Goal: Transaction & Acquisition: Purchase product/service

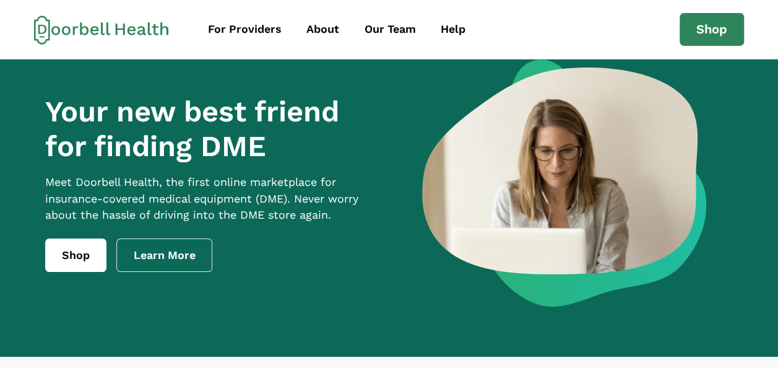
click at [438, 321] on div "Your new best friend for finding DME Meet [PERSON_NAME] Health, the first onlin…" at bounding box center [389, 193] width 710 height 269
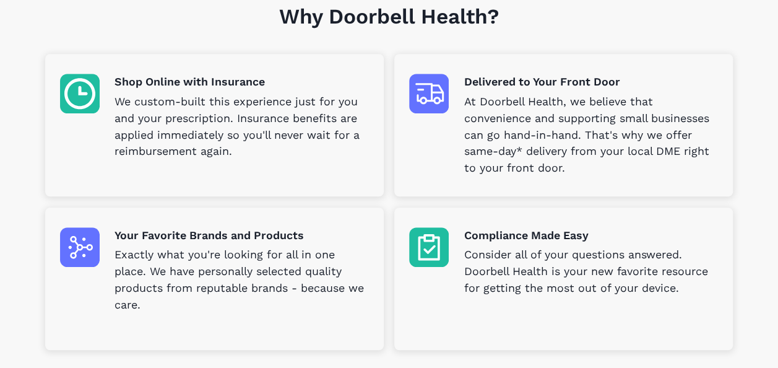
scroll to position [384, 0]
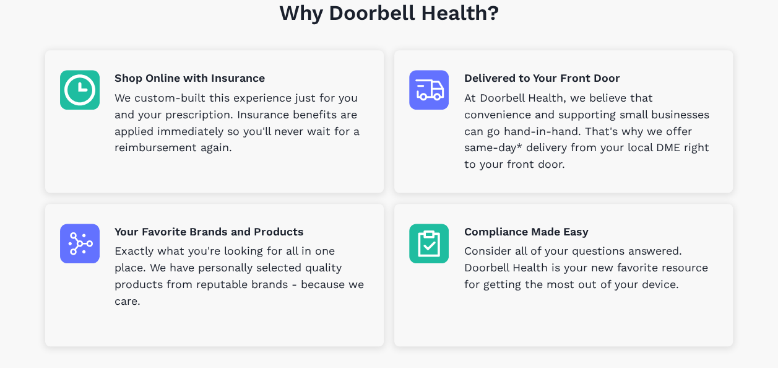
click at [451, 298] on div "Compliance Made Easy Consider all of your questions answered. Doorbell Health i…" at bounding box center [563, 275] width 339 height 142
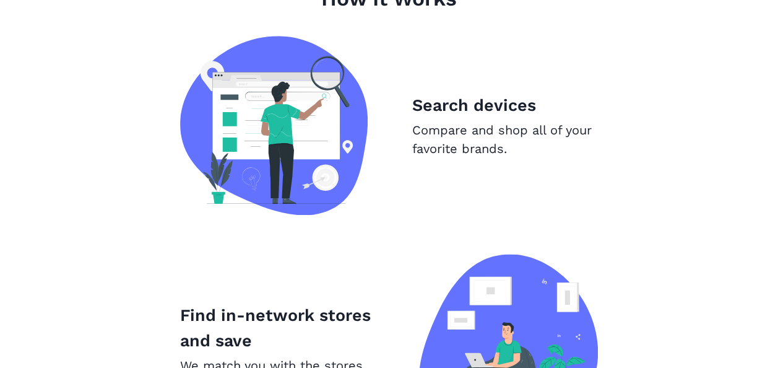
scroll to position [828, 0]
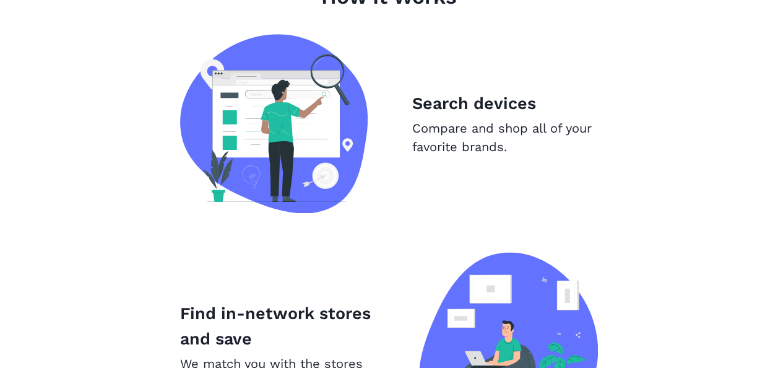
click at [477, 123] on p "Compare and shop all of your favorite brands." at bounding box center [505, 137] width 186 height 37
click at [447, 100] on p "Search devices" at bounding box center [505, 103] width 186 height 25
click at [303, 154] on img at bounding box center [274, 123] width 188 height 179
click at [320, 186] on img at bounding box center [274, 123] width 188 height 179
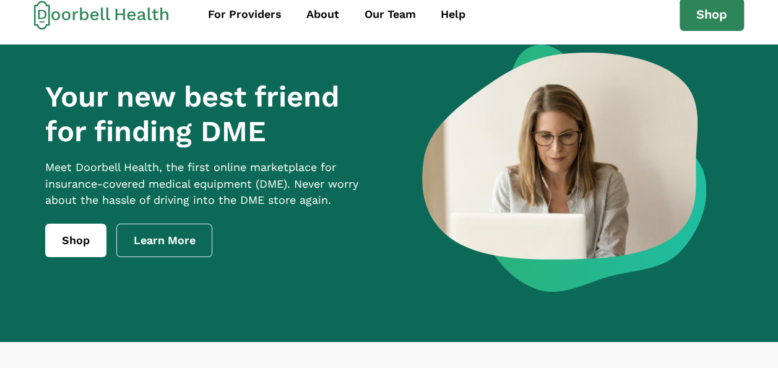
scroll to position [0, 0]
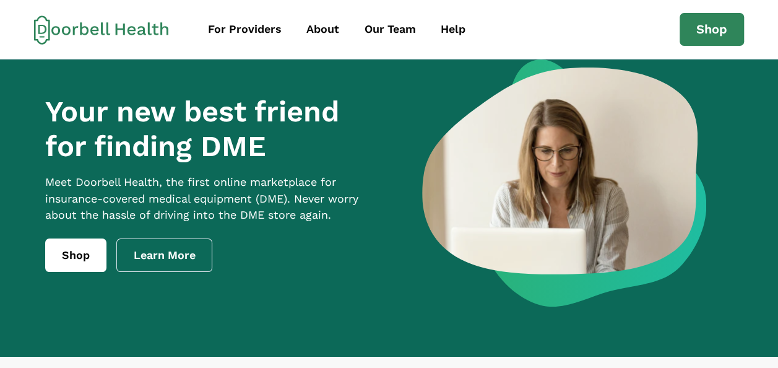
click at [412, 290] on div at bounding box center [564, 182] width 337 height 247
click at [718, 28] on link "Shop" at bounding box center [712, 29] width 64 height 33
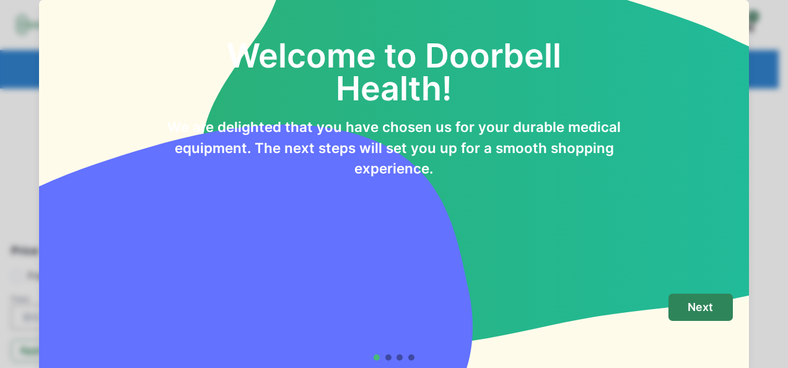
click at [529, 323] on div "Next" at bounding box center [393, 322] width 677 height 56
click at [550, 213] on div "Welcome to Doorbell Health! We are delighted that you have chosen us for your d…" at bounding box center [394, 141] width 710 height 282
click at [697, 317] on button "Next" at bounding box center [700, 308] width 64 height 28
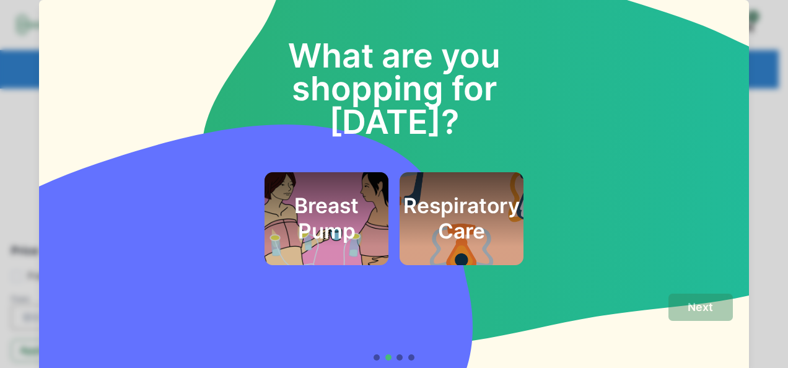
click at [461, 199] on h2 "Respiratory Care" at bounding box center [461, 218] width 116 height 50
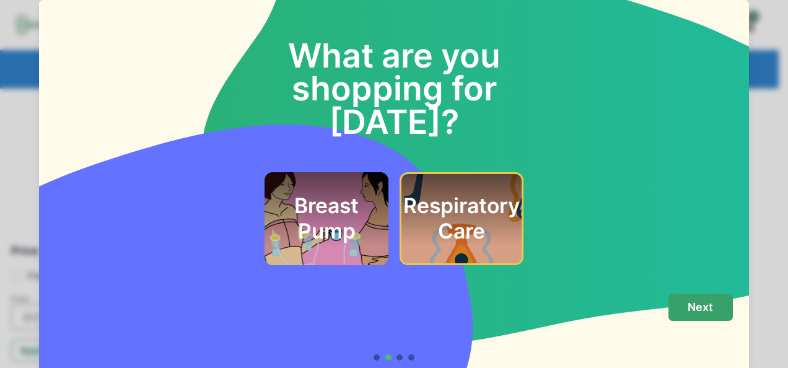
click at [700, 314] on button "Next" at bounding box center [700, 308] width 64 height 28
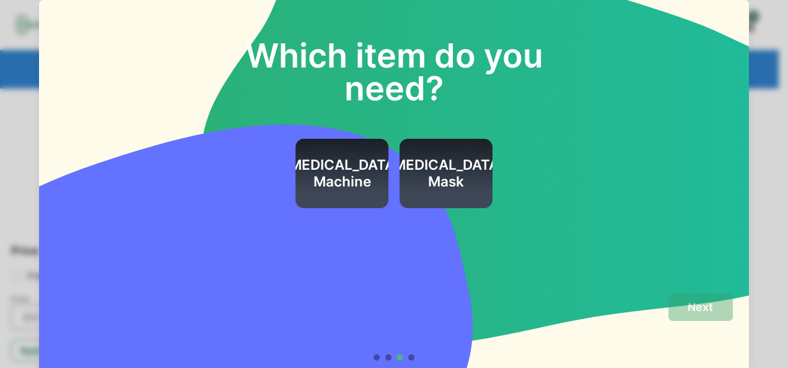
click at [333, 189] on h2 "[MEDICAL_DATA] Machine" at bounding box center [342, 173] width 116 height 33
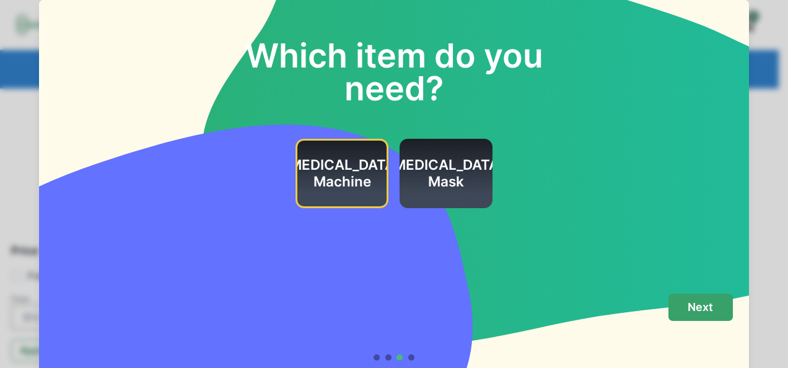
click at [697, 308] on p "Next" at bounding box center [699, 307] width 25 height 14
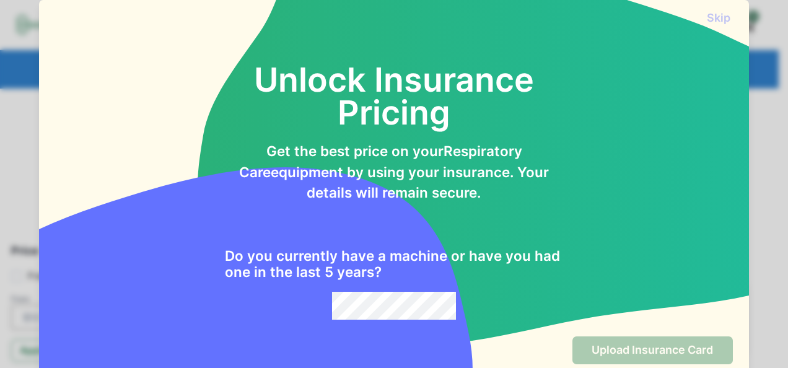
click at [615, 289] on div "Unlock Insurance Pricing Get the best price on your Respiratory Care equipment …" at bounding box center [393, 175] width 677 height 290
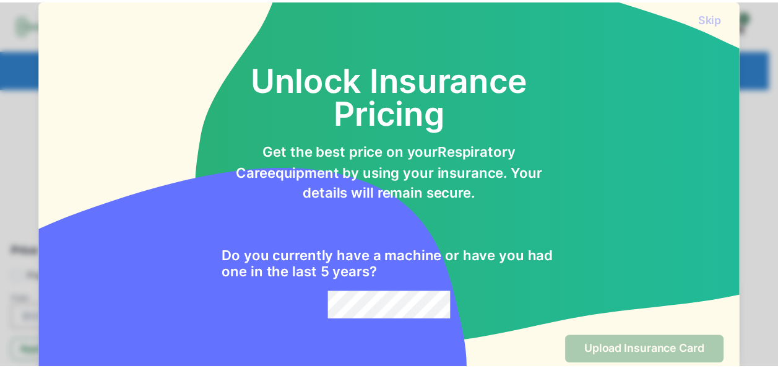
scroll to position [6, 0]
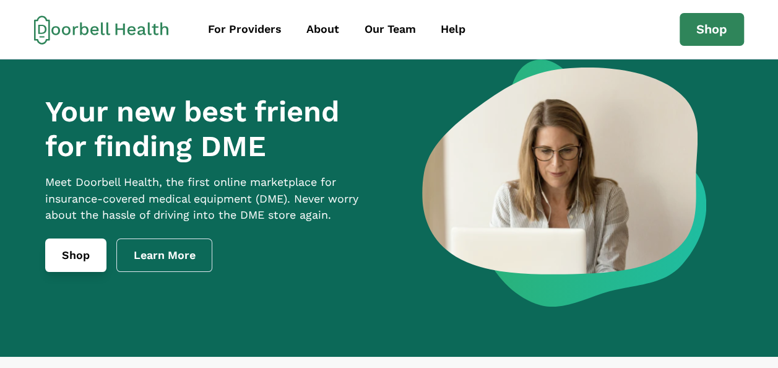
click at [69, 261] on link "Shop" at bounding box center [75, 254] width 61 height 33
click at [81, 272] on link "Shop" at bounding box center [75, 254] width 61 height 33
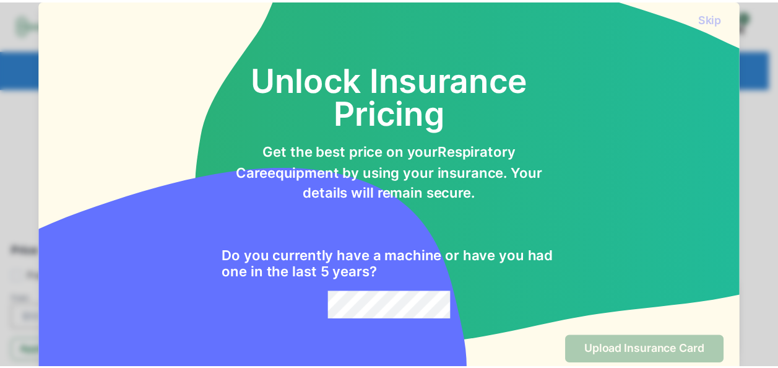
scroll to position [46, 0]
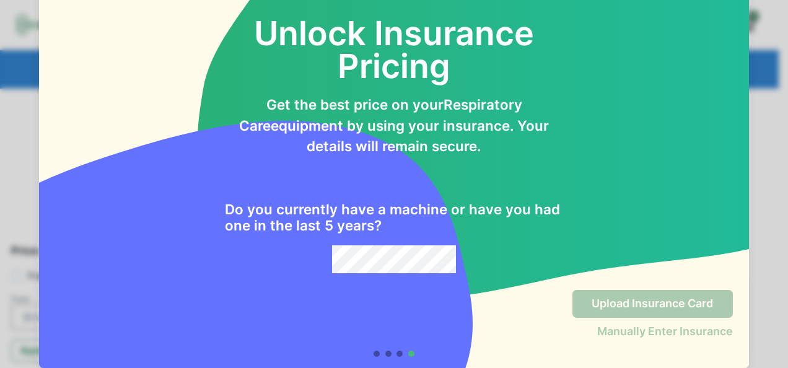
click at [682, 108] on div "Unlock Insurance Pricing Get the best price on your Respiratory Care equipment …" at bounding box center [393, 128] width 677 height 290
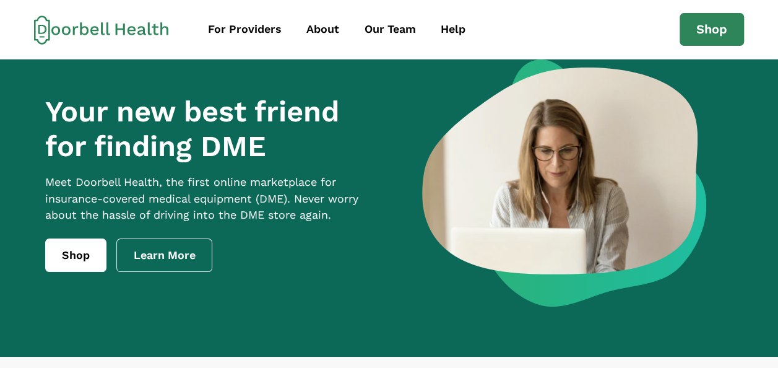
click at [2, 4] on div "For Providers About Our Team Help Shop support@doorbellhealth.com Privacy Terms…" at bounding box center [389, 29] width 778 height 59
click at [9, 11] on div "For Providers About Our Team Help Shop support@doorbellhealth.com Privacy Terms…" at bounding box center [389, 29] width 778 height 59
click at [707, 36] on link "Shop" at bounding box center [712, 29] width 64 height 33
click at [456, 31] on div "Help" at bounding box center [453, 29] width 25 height 17
click at [586, 28] on div "For Providers About Our Team Help" at bounding box center [438, 29] width 483 height 28
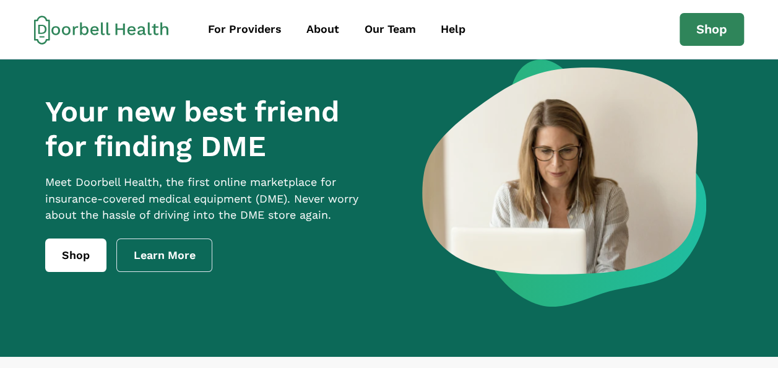
click at [82, 272] on link "Shop" at bounding box center [75, 254] width 61 height 33
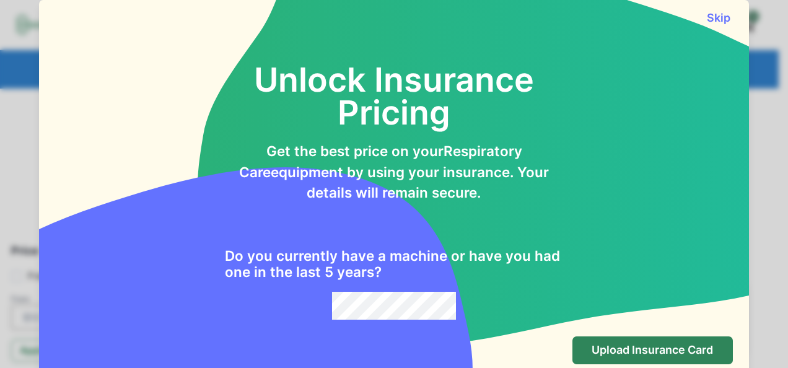
scroll to position [46, 0]
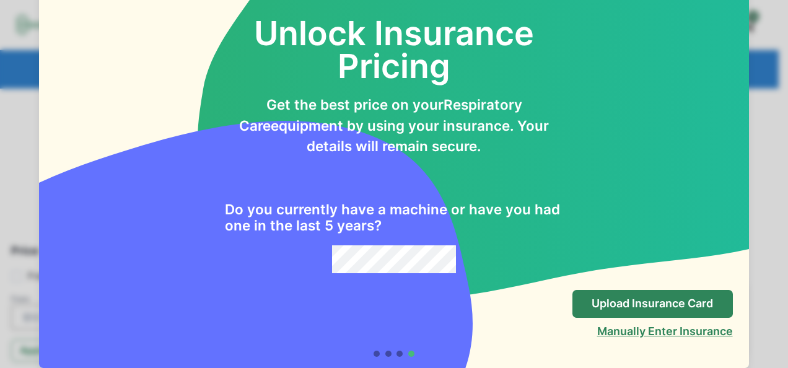
click at [633, 334] on button "Manually Enter Insurance" at bounding box center [665, 331] width 136 height 13
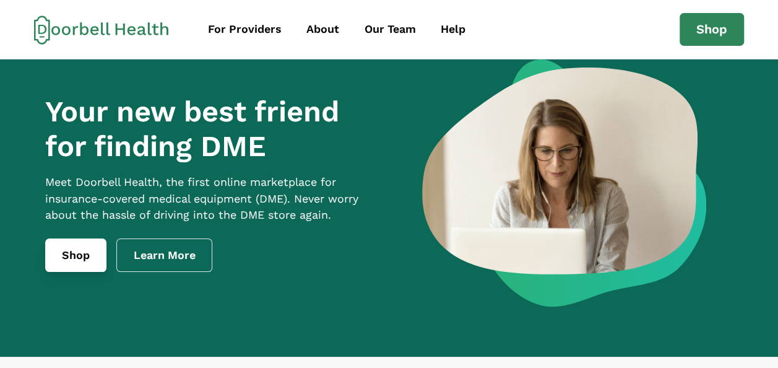
click at [79, 272] on link "Shop" at bounding box center [75, 254] width 61 height 33
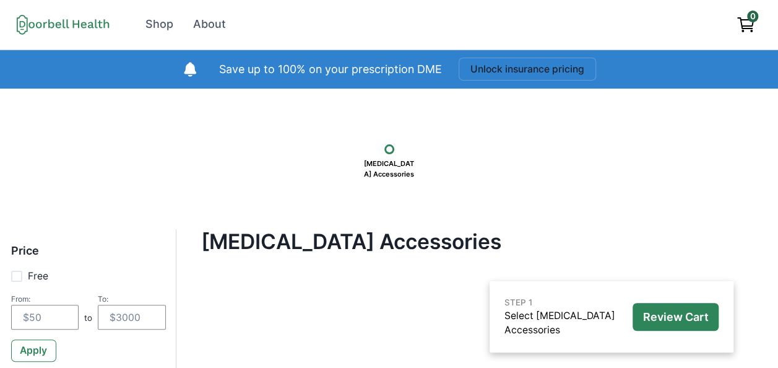
click at [419, 362] on div "CPAP Accessories Filter Clear all Price Free From: to To: Apply Brand Apply Bra…" at bounding box center [471, 353] width 591 height 248
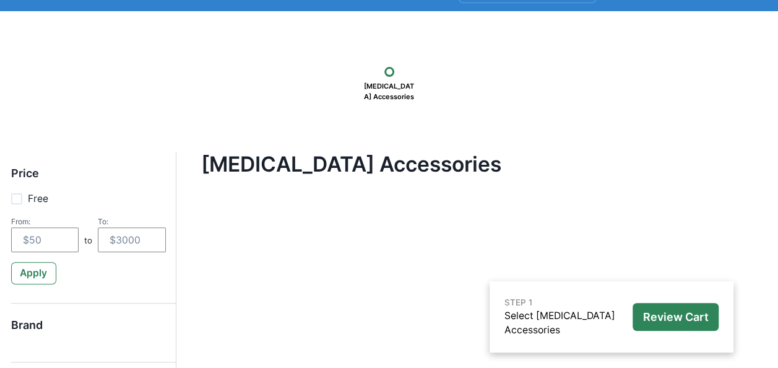
scroll to position [78, 0]
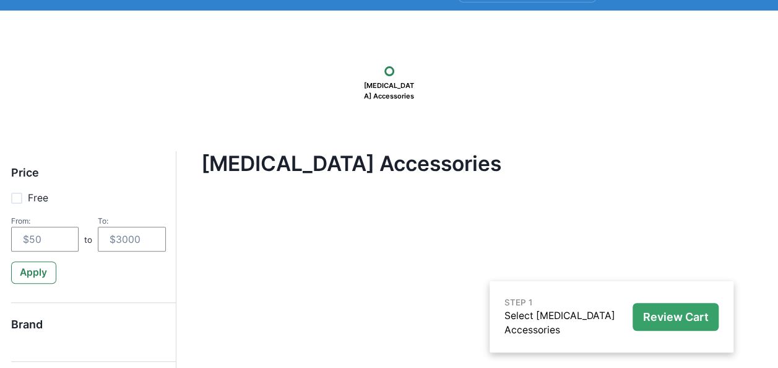
click at [674, 328] on button "Review Cart" at bounding box center [676, 317] width 86 height 28
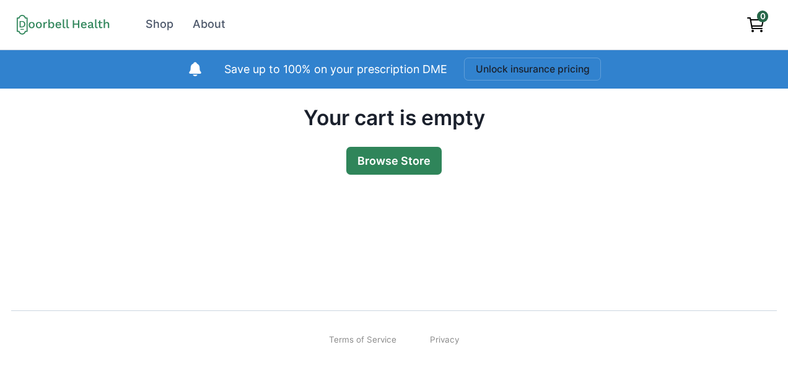
click at [396, 167] on link "Browse Store" at bounding box center [393, 161] width 95 height 28
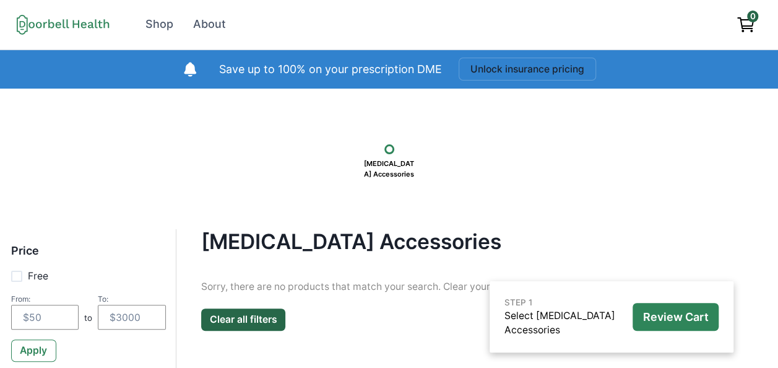
click at [401, 361] on div "CPAP Accessories Filter Clear all Price Free From: to To: Apply Brand Apply Bra…" at bounding box center [471, 353] width 591 height 248
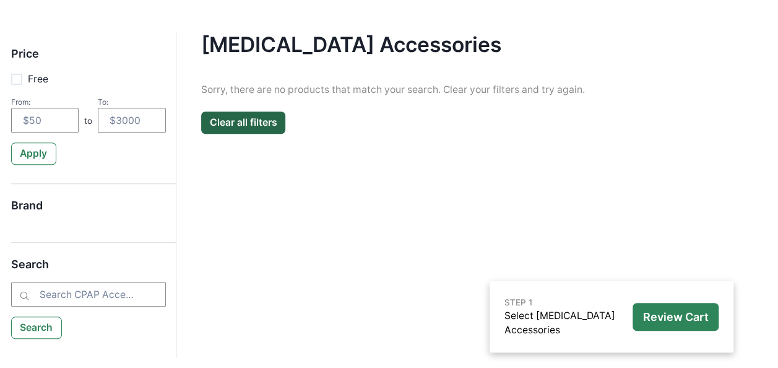
scroll to position [197, 0]
click at [261, 130] on button "Clear all filters" at bounding box center [243, 122] width 84 height 22
click at [263, 133] on button "Clear all filters" at bounding box center [243, 122] width 84 height 22
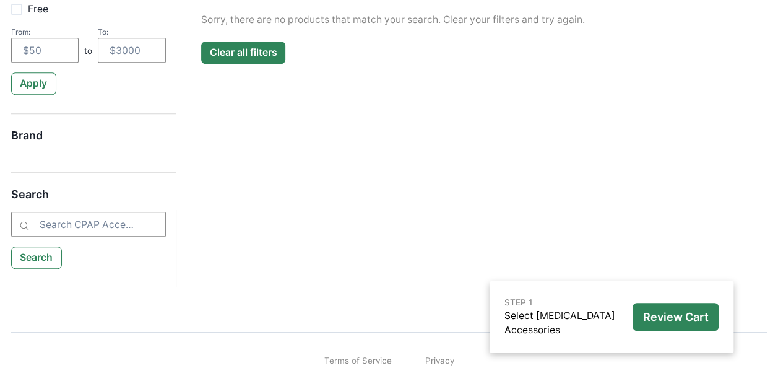
scroll to position [287, 0]
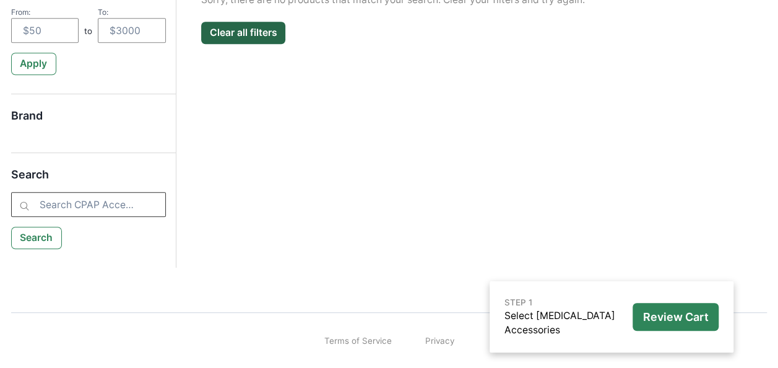
click at [148, 211] on input "search" at bounding box center [88, 204] width 155 height 25
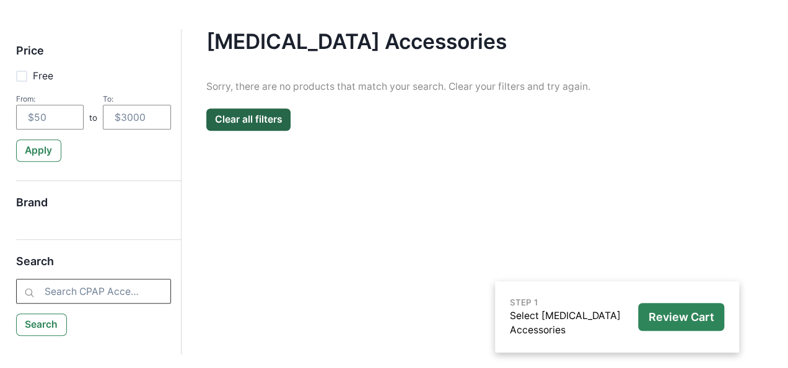
scroll to position [0, 0]
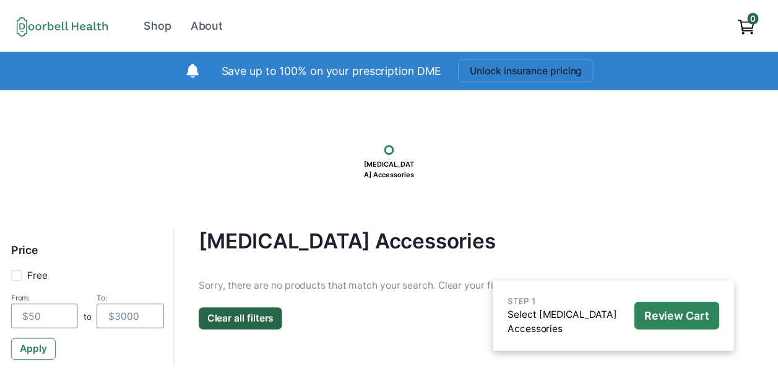
scroll to position [78, 0]
